Goal: Information Seeking & Learning: Understand process/instructions

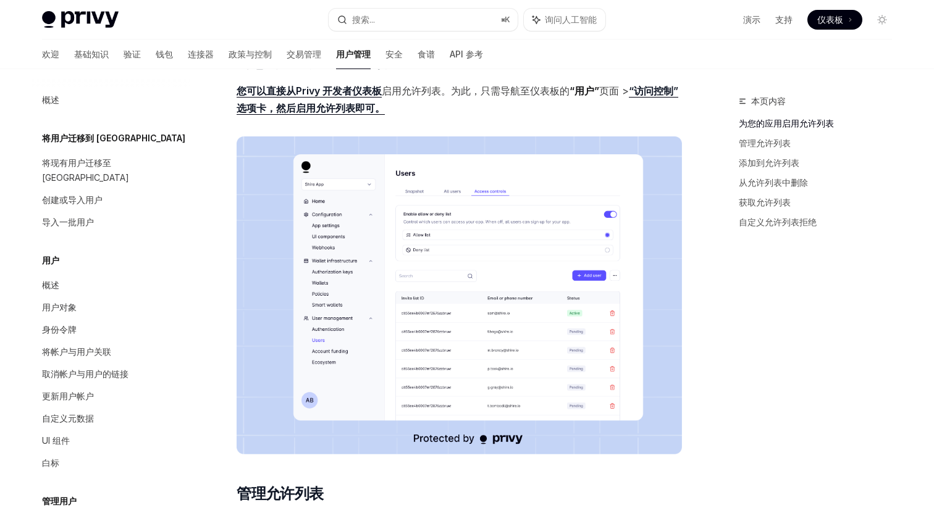
scroll to position [191, 0]
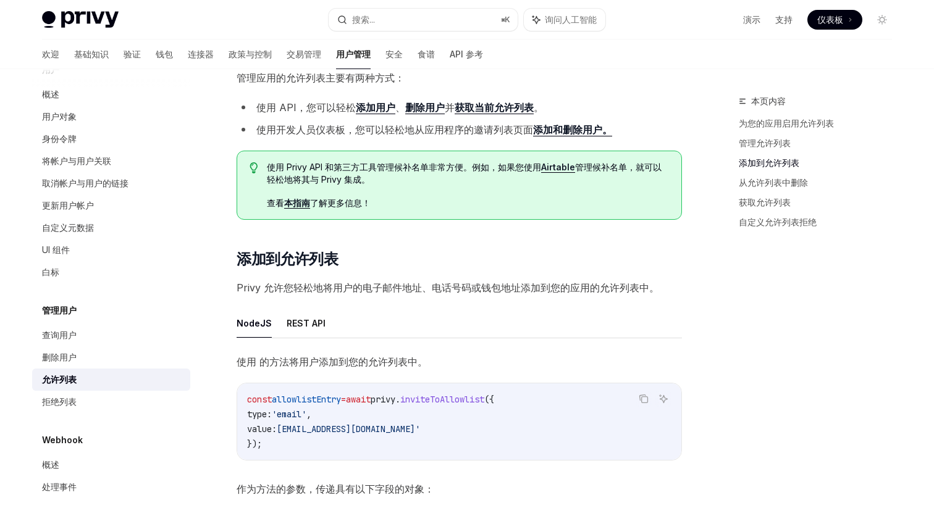
scroll to position [718, 0]
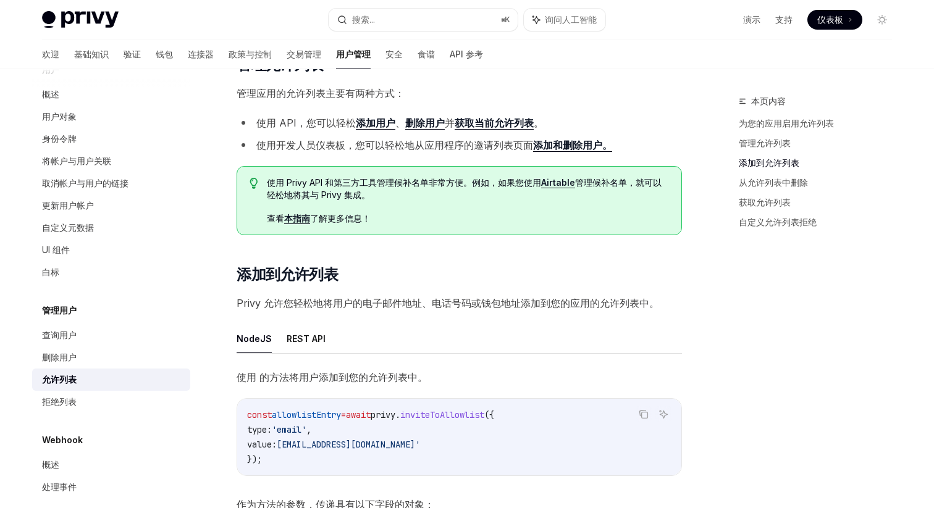
click at [561, 150] on font "添加和删除用户。" at bounding box center [572, 145] width 79 height 12
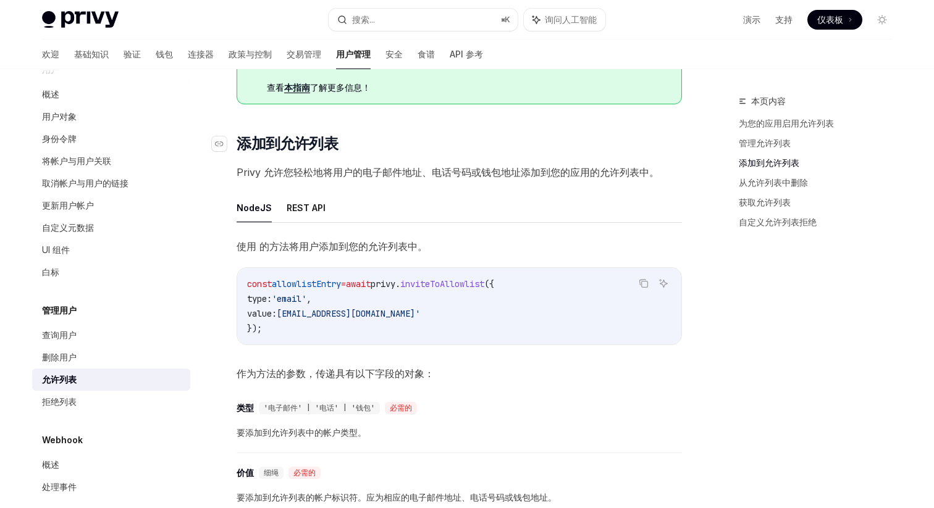
scroll to position [863, 0]
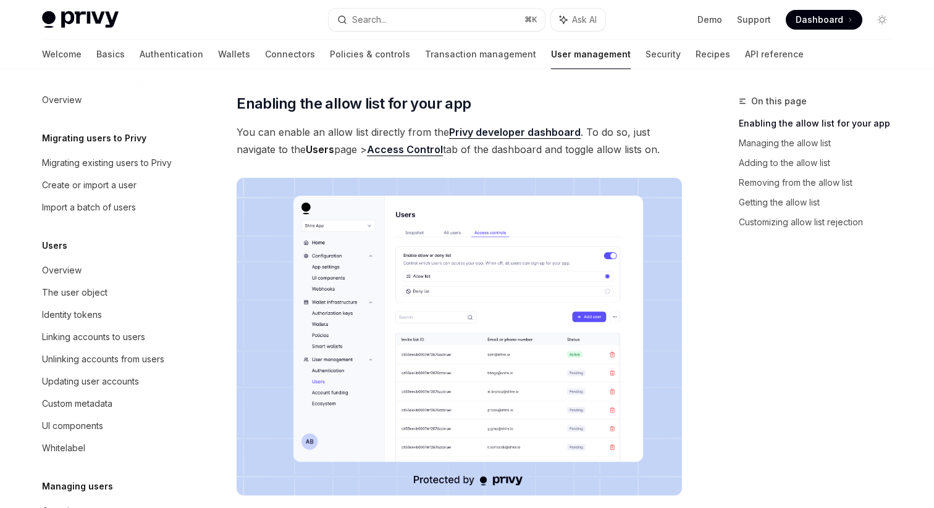
scroll to position [191, 0]
